Goal: Transaction & Acquisition: Purchase product/service

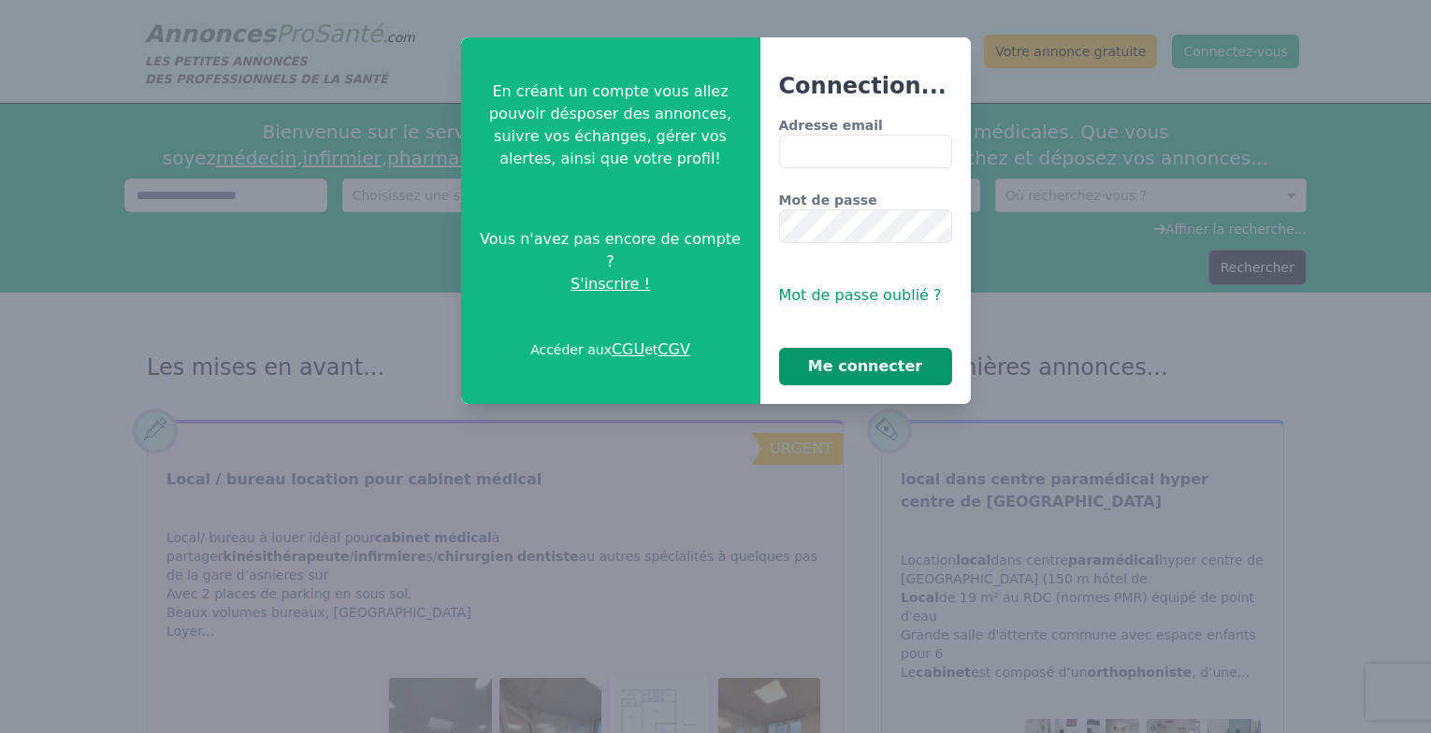
type input "**********"
click at [868, 376] on button "Me connecter" at bounding box center [865, 366] width 173 height 37
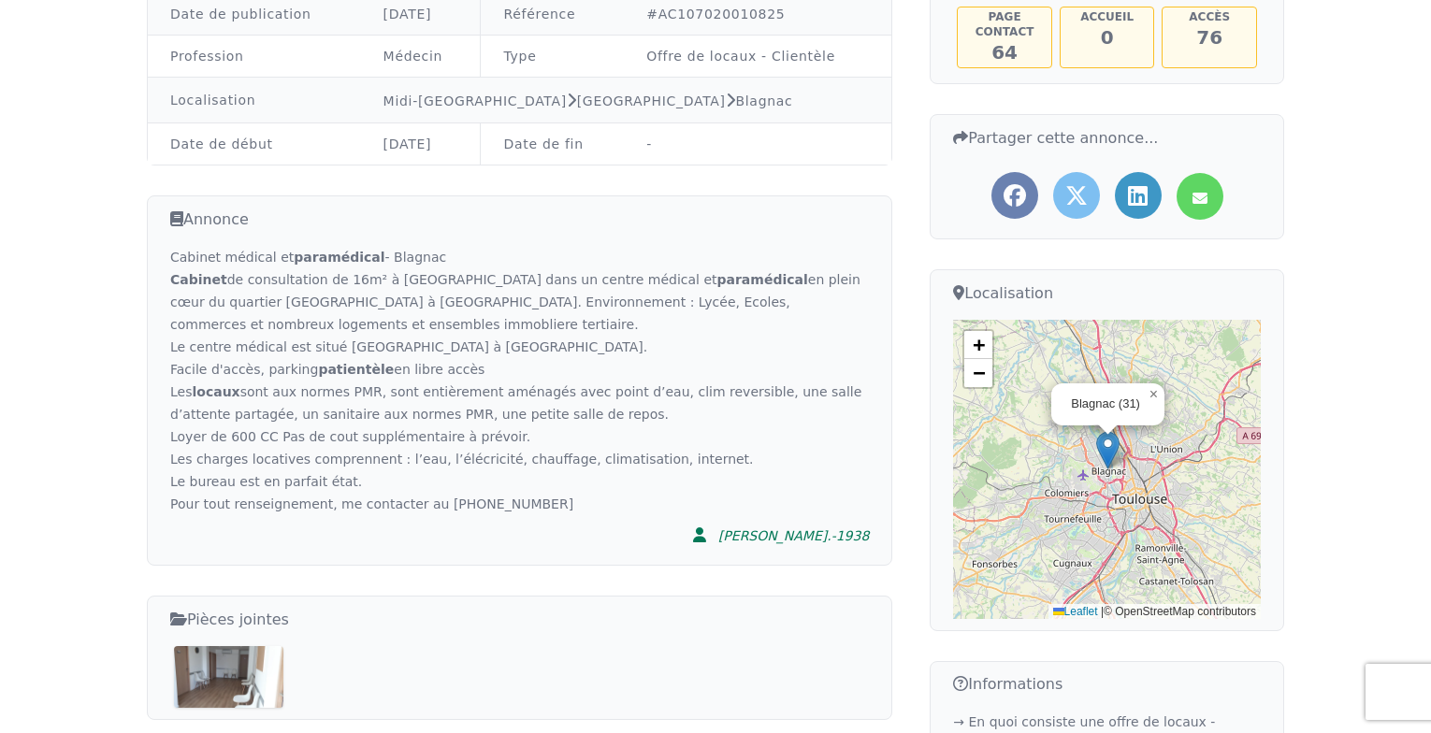
scroll to position [374, 0]
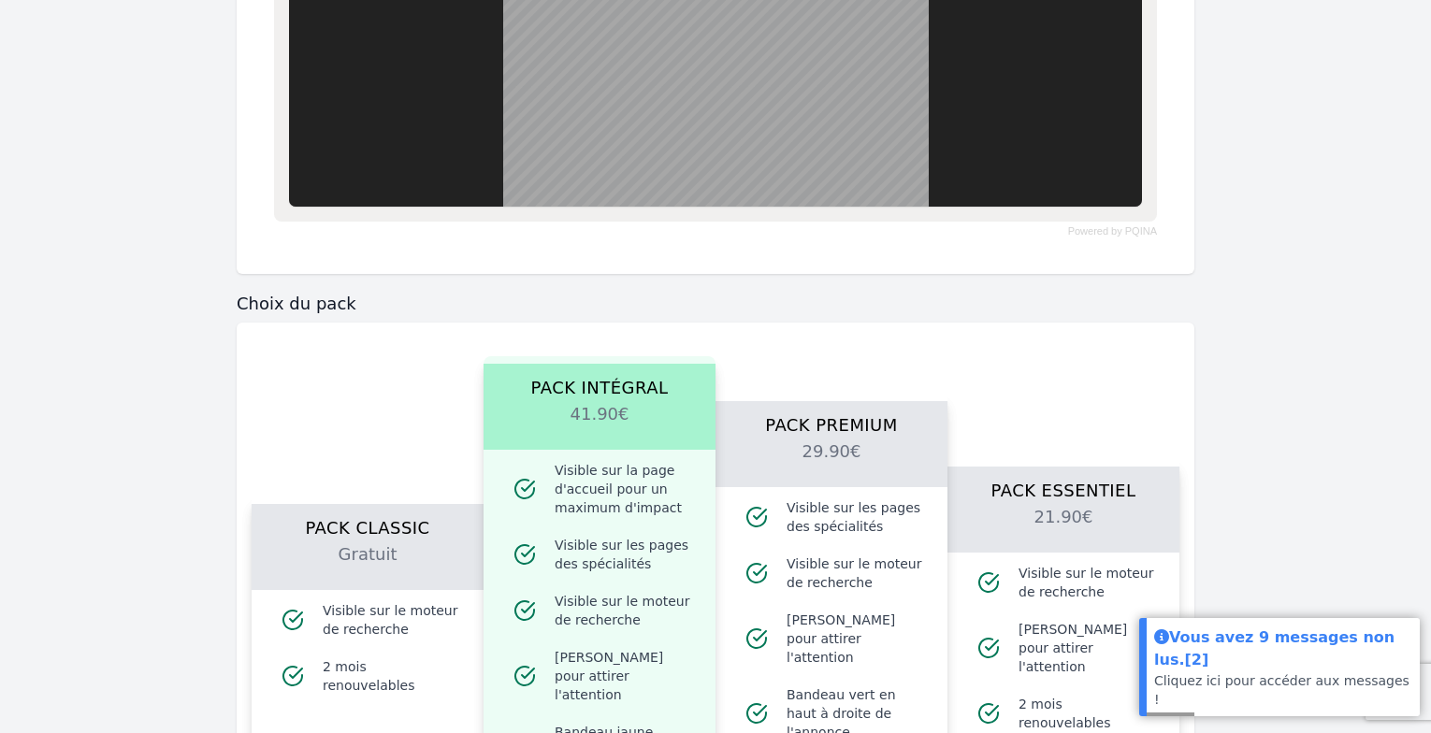
scroll to position [1496, 0]
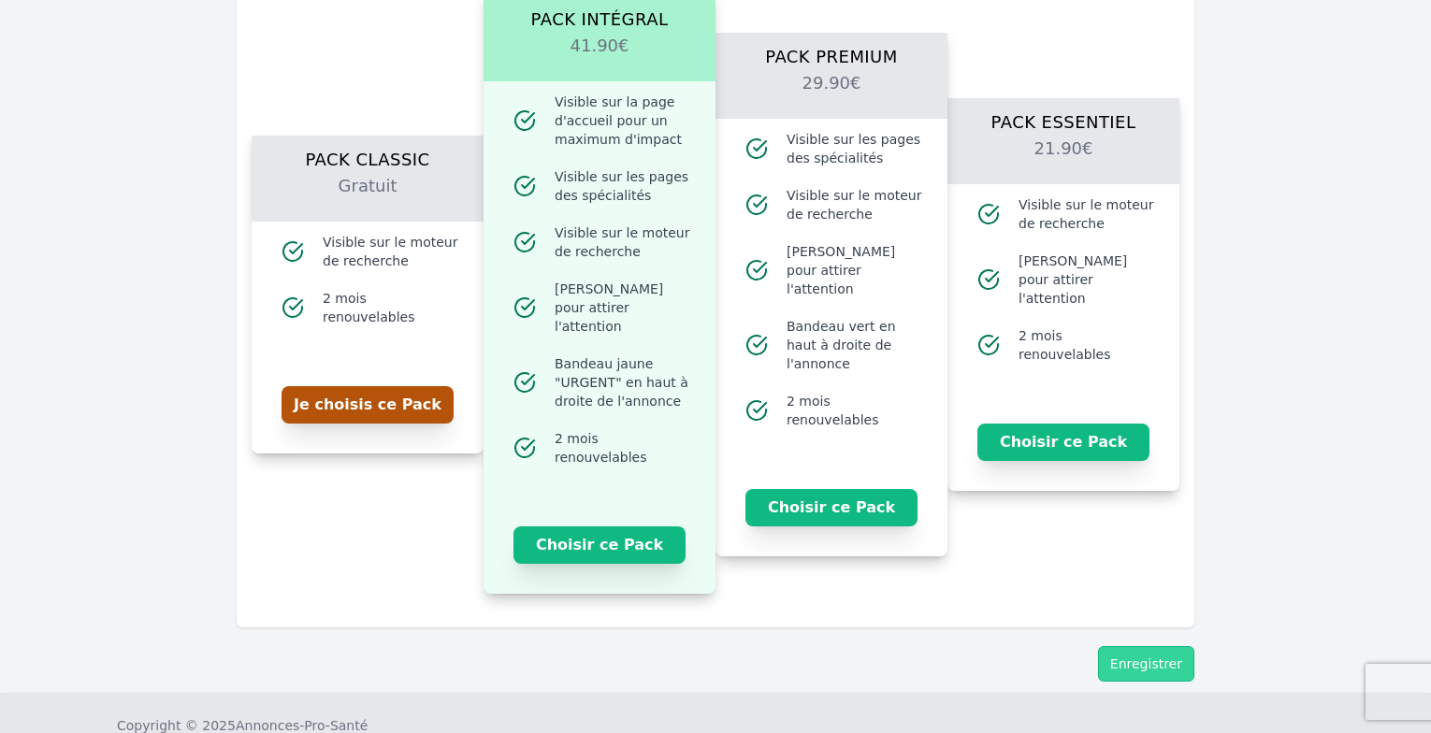
drag, startPoint x: 396, startPoint y: 395, endPoint x: 436, endPoint y: 382, distance: 42.3
click at [396, 396] on button "Je choisis ce Pack" at bounding box center [368, 404] width 172 height 37
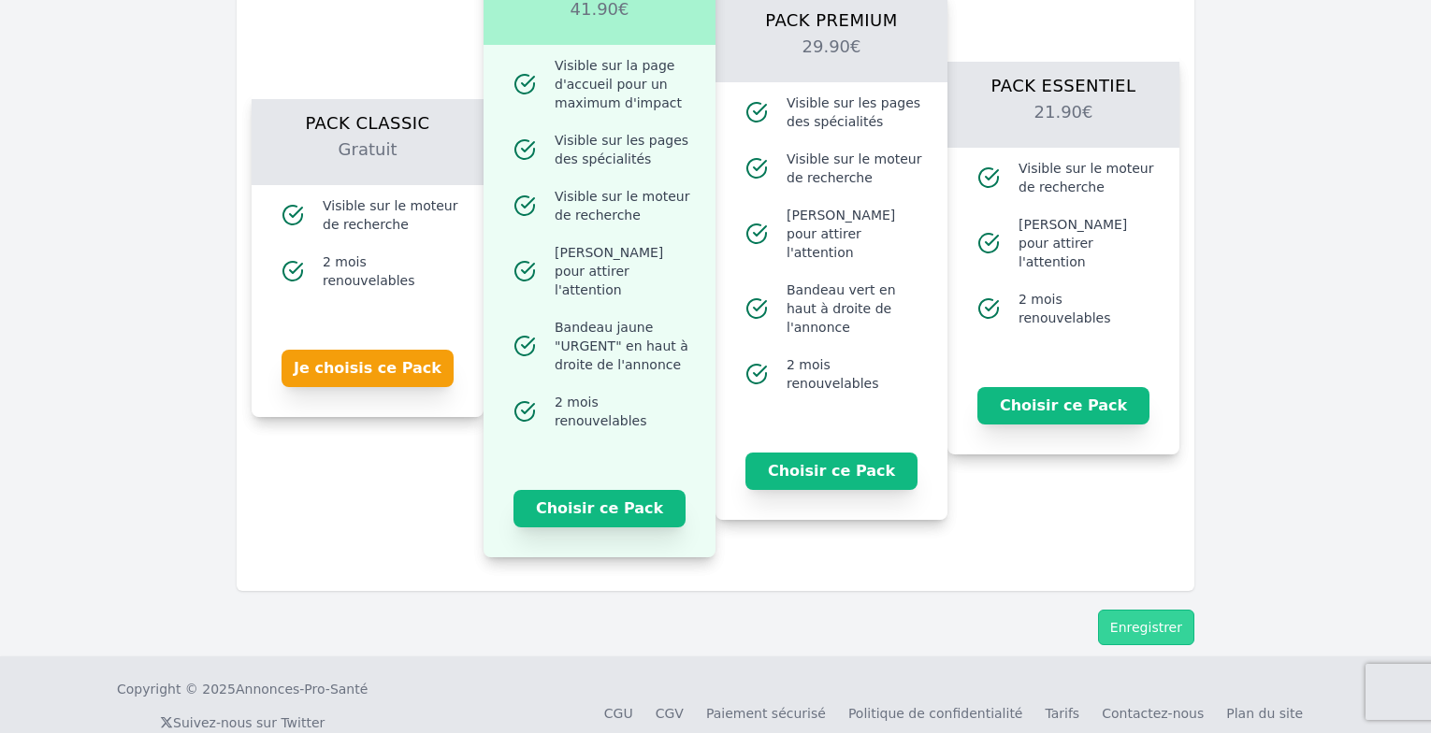
scroll to position [1551, 0]
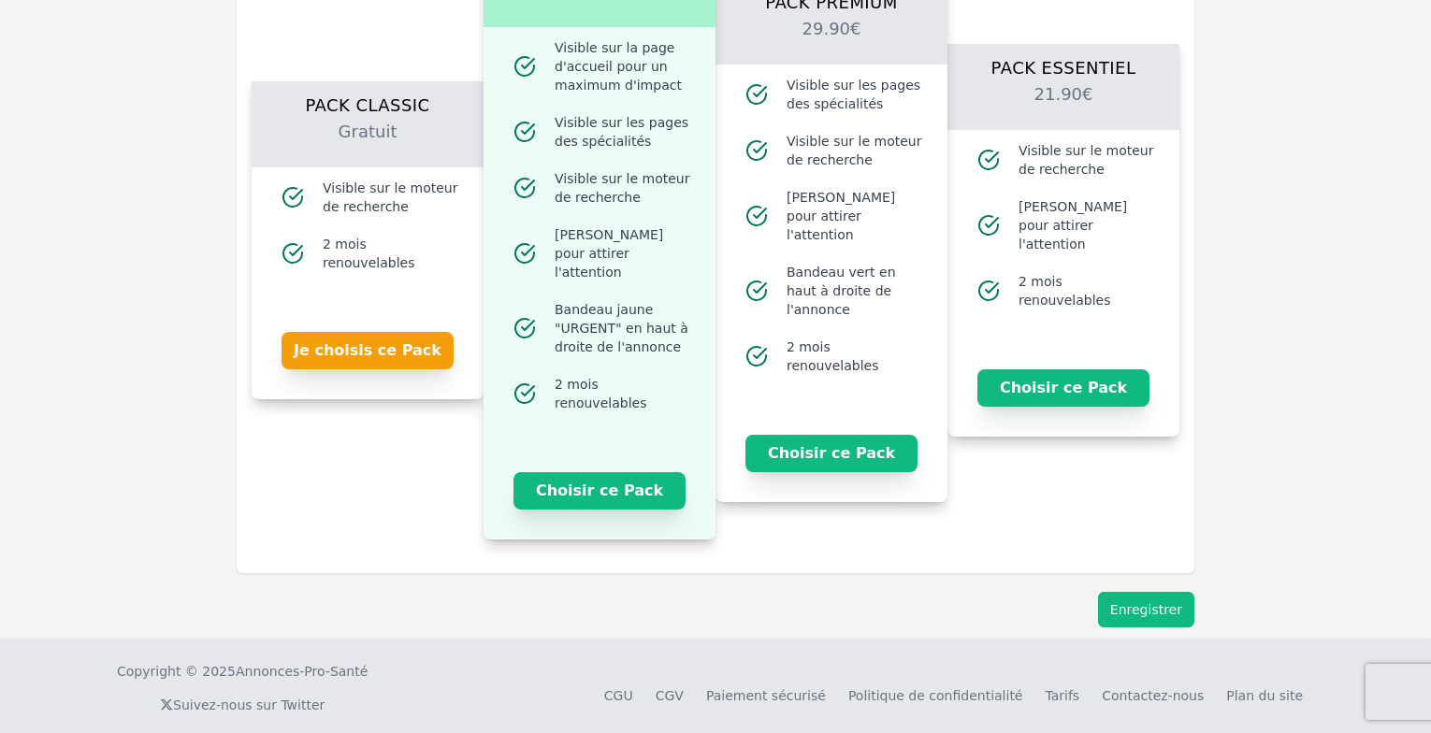
click at [1167, 592] on button "Enregistrer" at bounding box center [1146, 610] width 96 height 36
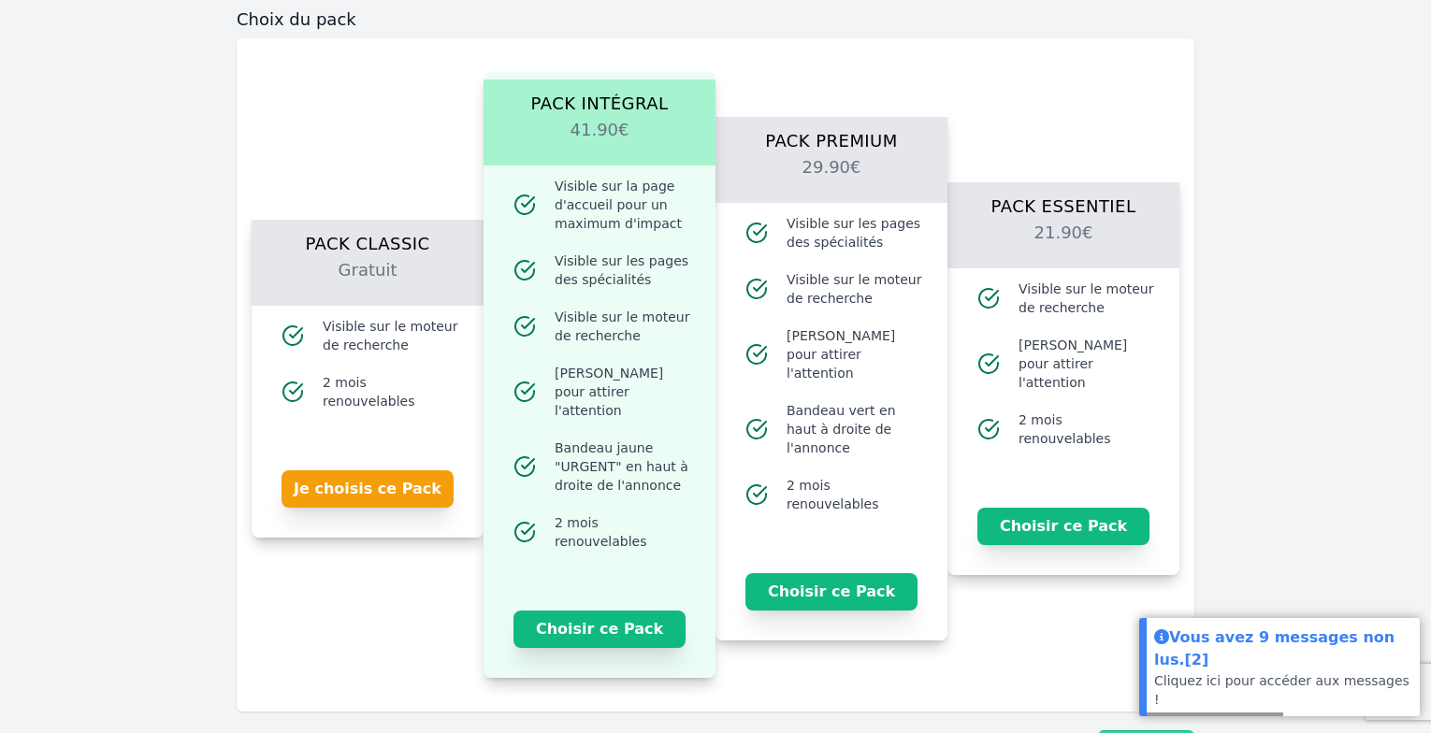
scroll to position [1551, 0]
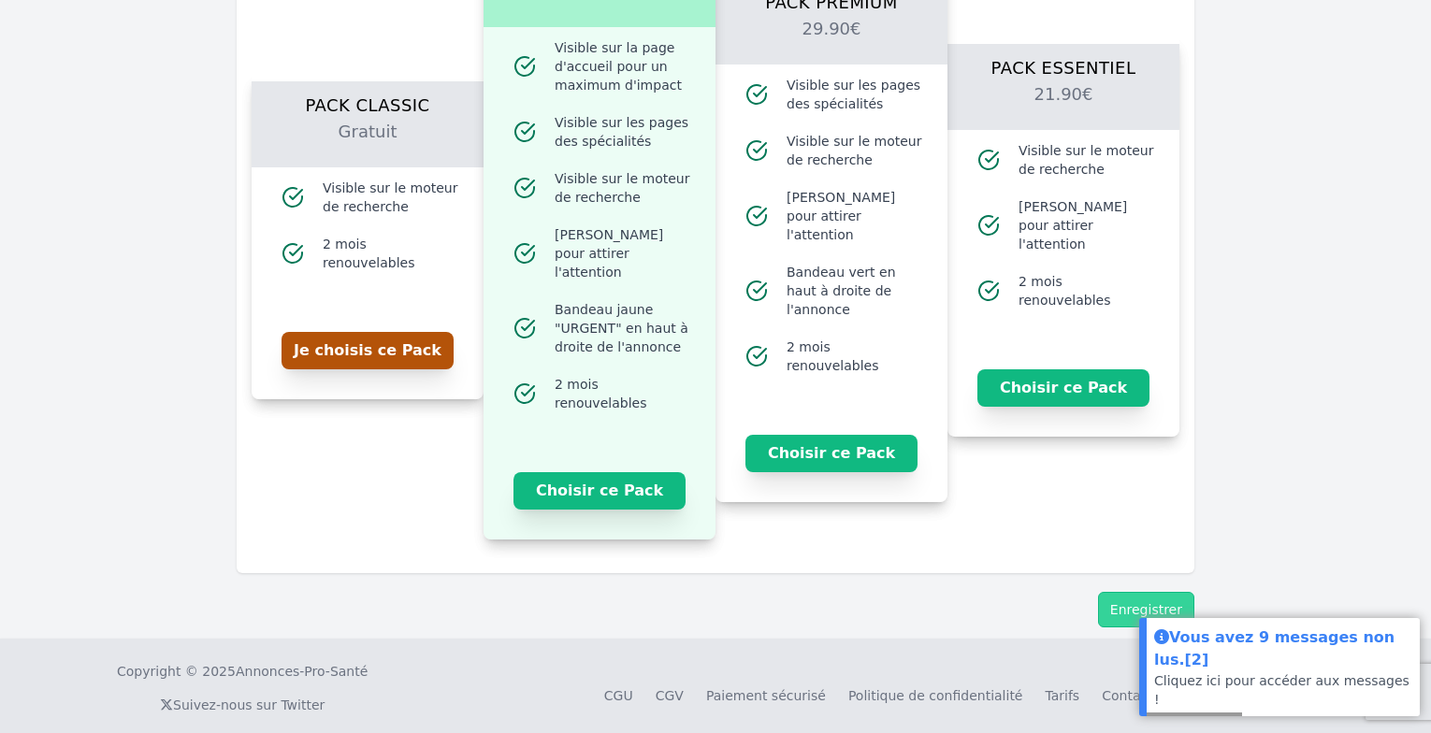
click at [420, 353] on button "Je choisis ce Pack" at bounding box center [368, 350] width 172 height 37
click at [1141, 594] on button "Enregistrer" at bounding box center [1146, 610] width 96 height 36
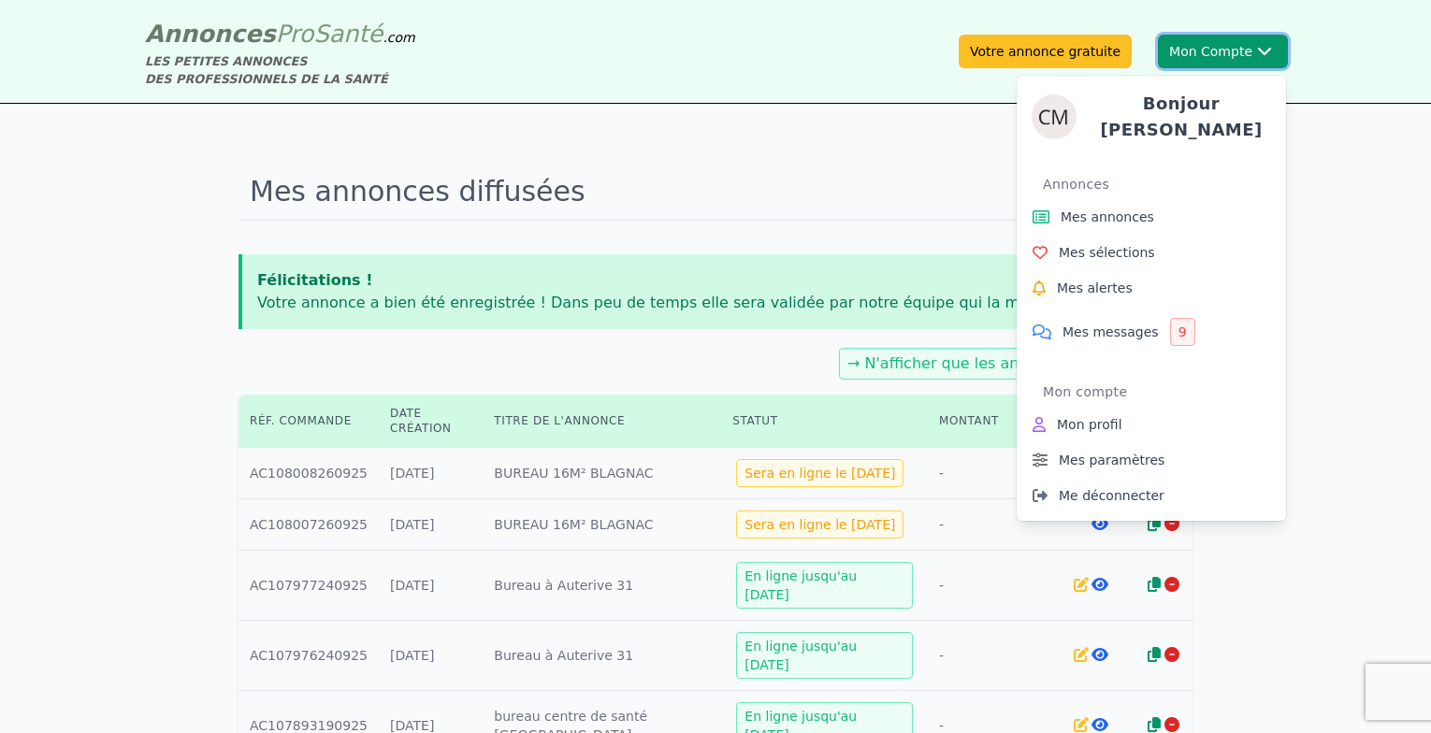
click at [1222, 53] on button "Mon Compte Bonjour CATHERINE Annonces Mes annonces Mes sélections Mes alertes M…" at bounding box center [1223, 52] width 130 height 34
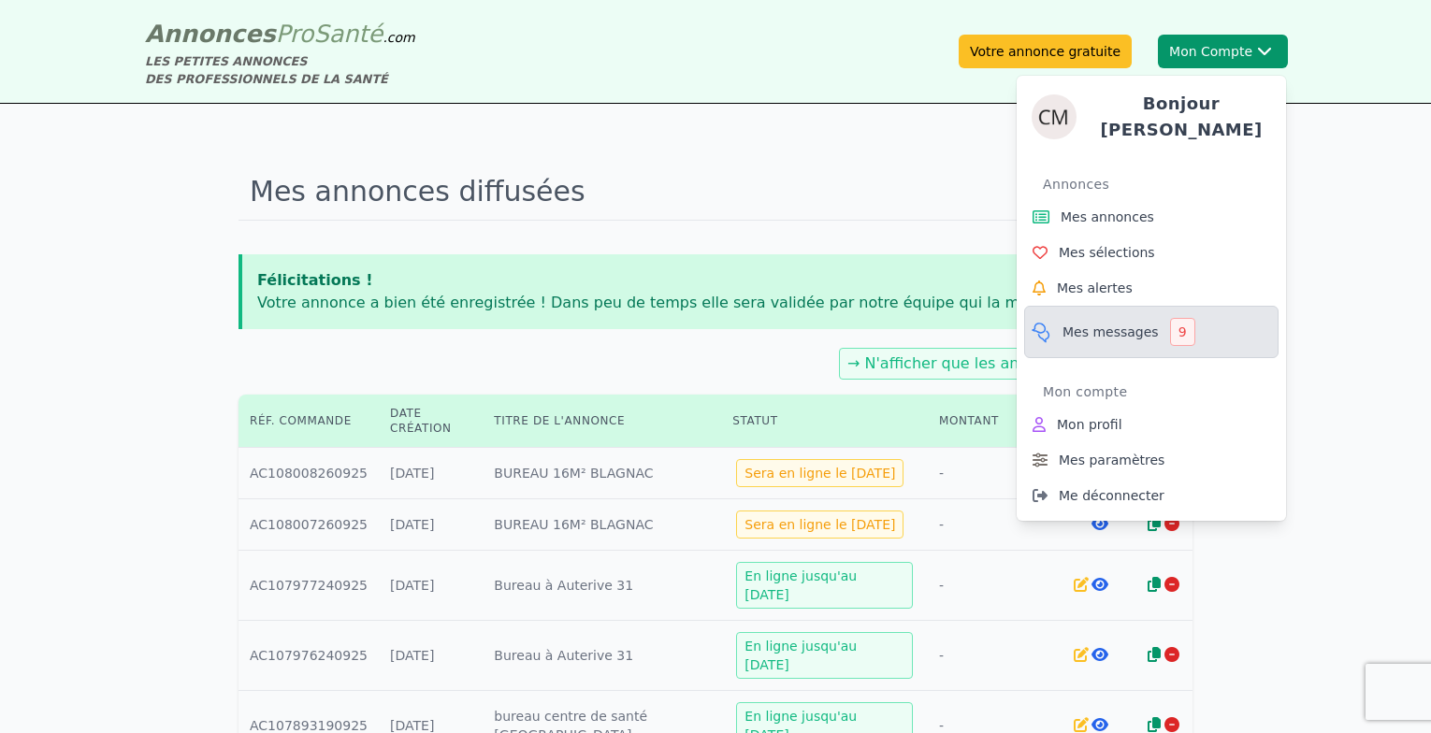
click at [1117, 335] on link "Mes messages 9" at bounding box center [1151, 332] width 254 height 52
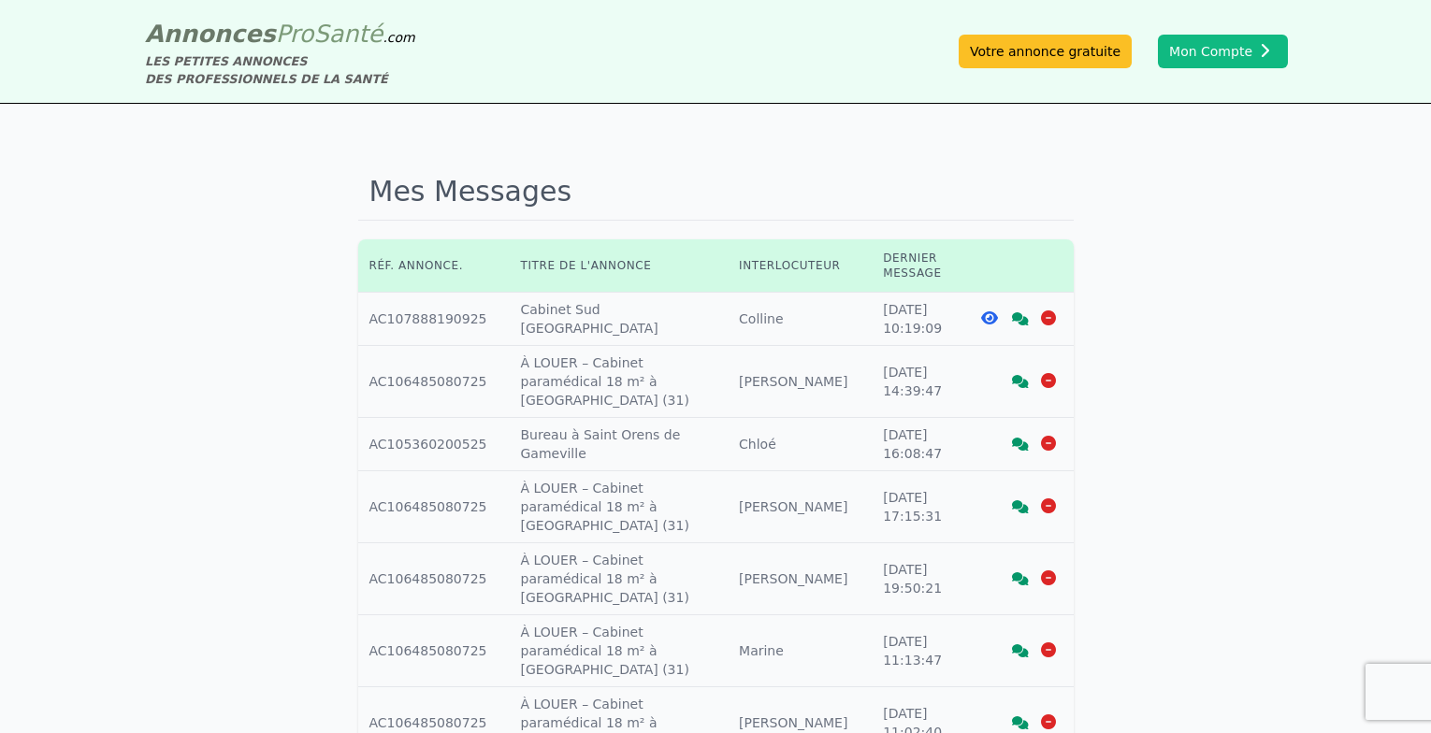
click at [1019, 311] on link at bounding box center [1020, 318] width 17 height 15
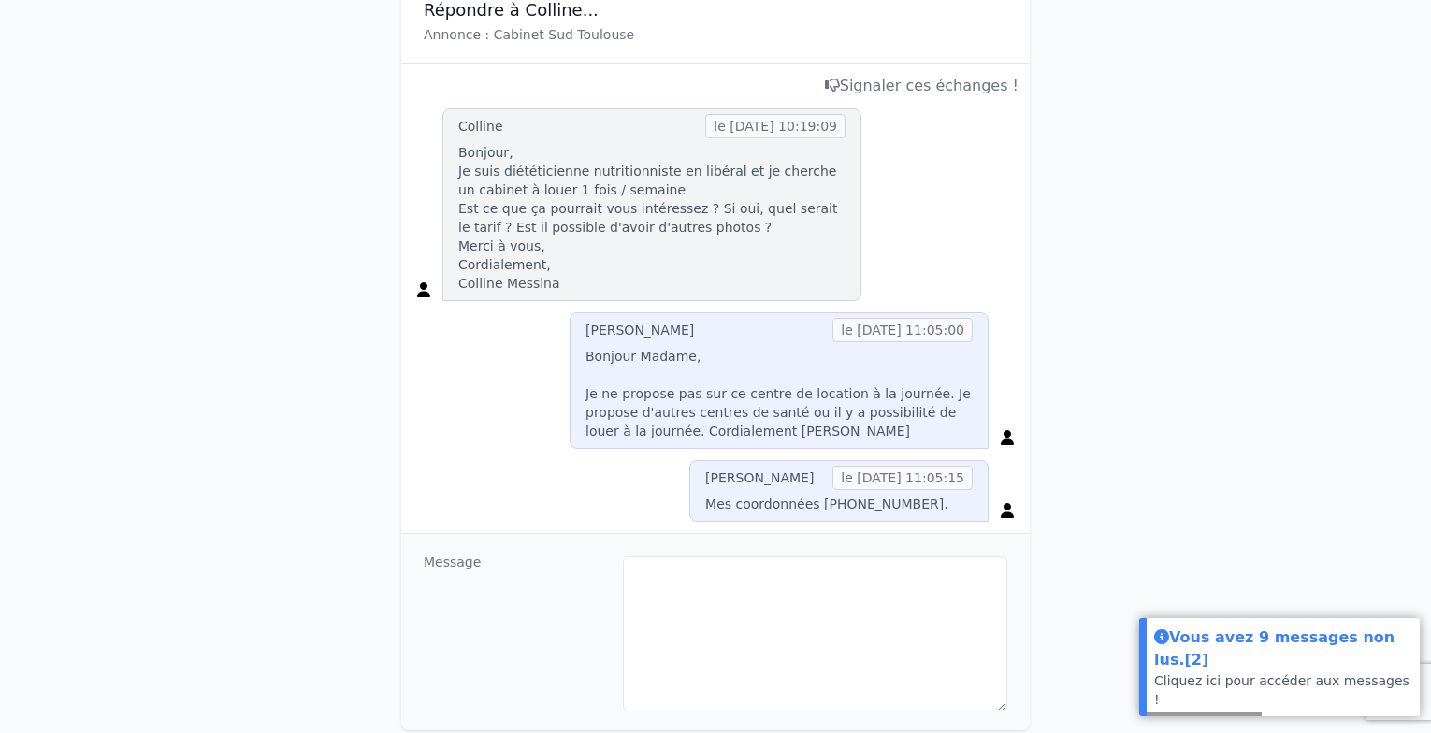
scroll to position [281, 0]
